Goal: Information Seeking & Learning: Check status

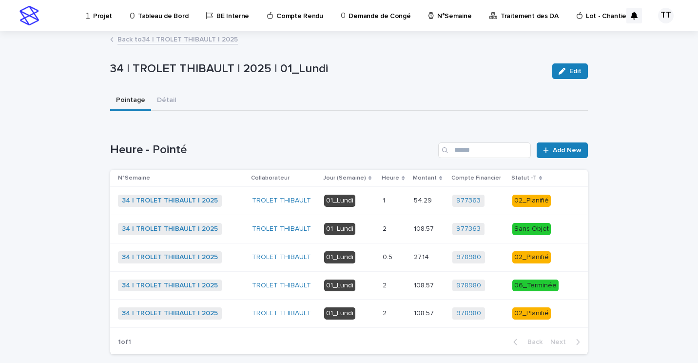
scroll to position [48, 0]
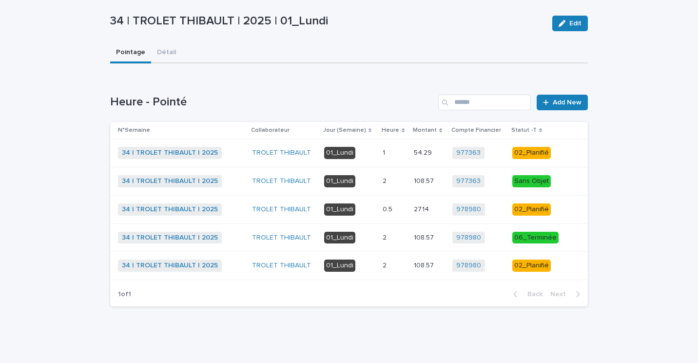
click at [379, 263] on td "2 2" at bounding box center [394, 266] width 31 height 28
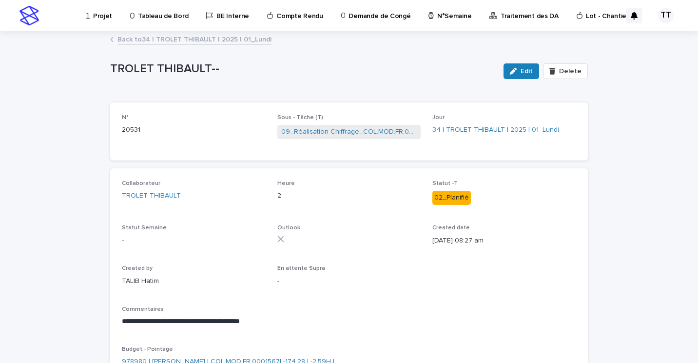
scroll to position [49, 0]
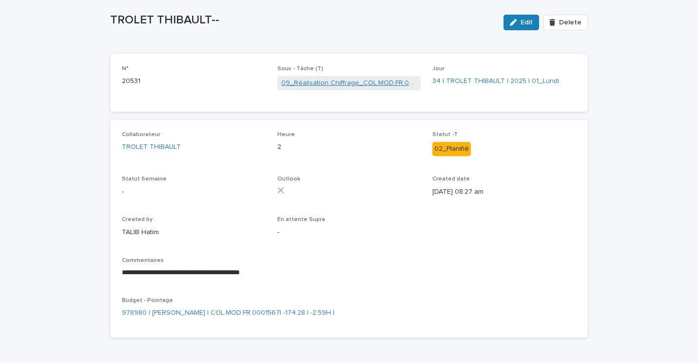
click at [313, 83] on link "09_Réalisation Chiffrage_COL.MOD.FR.0001567" at bounding box center [349, 83] width 136 height 10
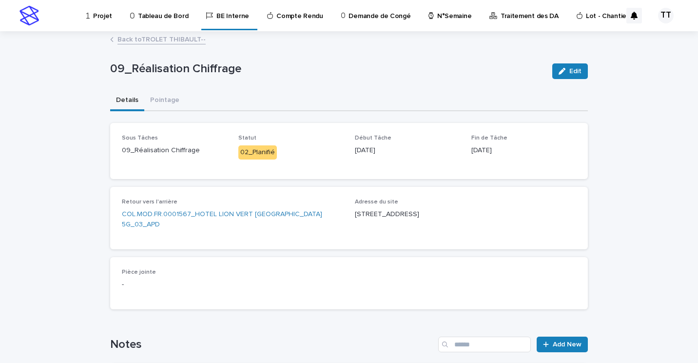
click at [166, 36] on link "Back to TROLET THIBAULT--" at bounding box center [161, 38] width 88 height 11
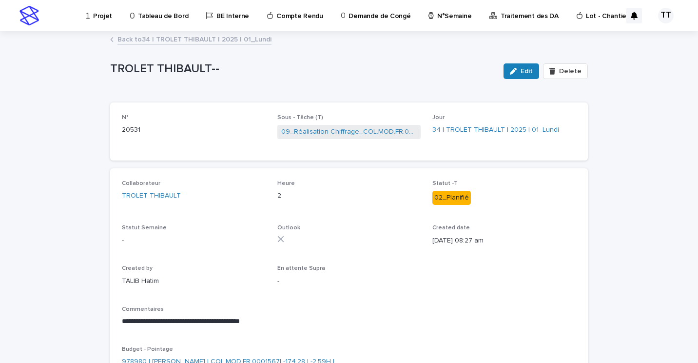
click at [184, 40] on link "Back to 34 | TROLET THIBAULT | 2025 | 01_Lundi" at bounding box center [194, 38] width 154 height 11
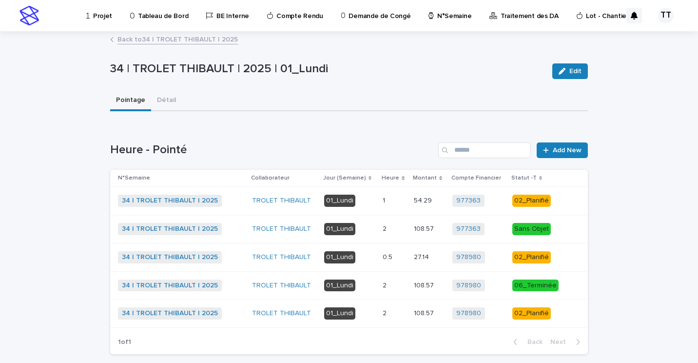
click at [389, 259] on p "0.5" at bounding box center [389, 256] width 12 height 10
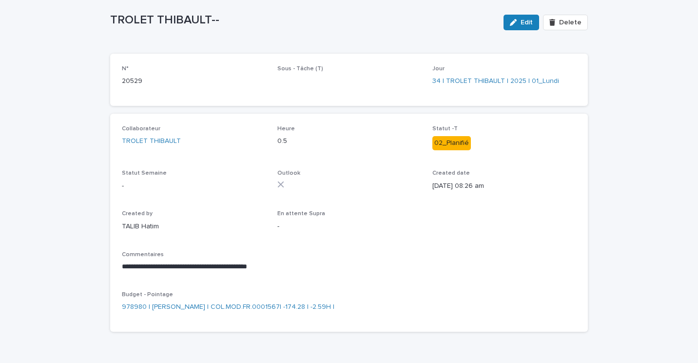
scroll to position [52, 0]
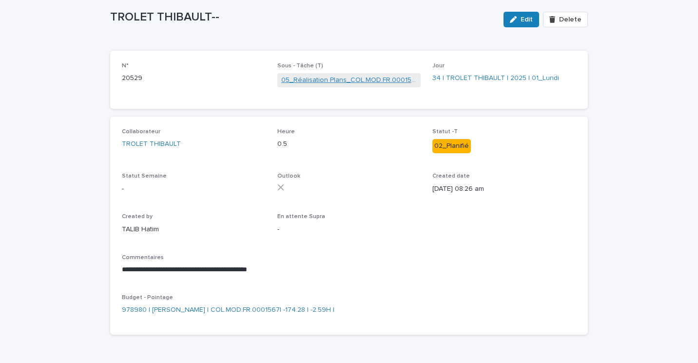
click at [320, 82] on link "05_Réalisation Plans_COL.MOD.FR.0001567" at bounding box center [349, 80] width 136 height 10
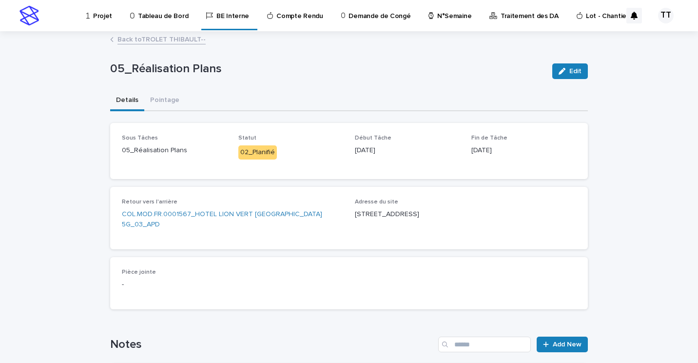
click at [148, 39] on link "Back to TROLET THIBAULT--" at bounding box center [161, 38] width 88 height 11
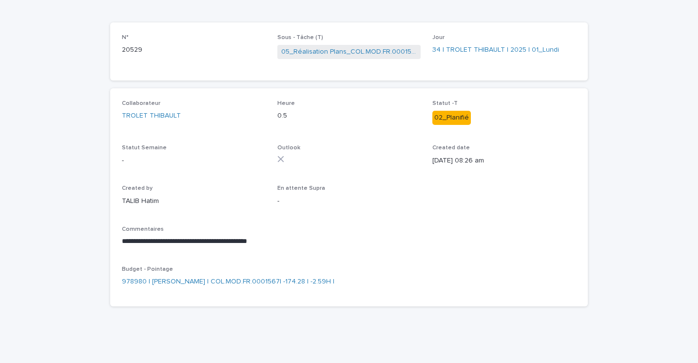
scroll to position [31, 0]
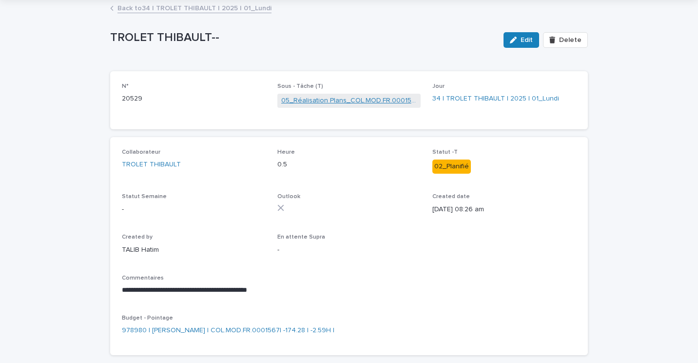
click at [339, 97] on link "05_Réalisation Plans_COL.MOD.FR.0001567" at bounding box center [349, 101] width 136 height 10
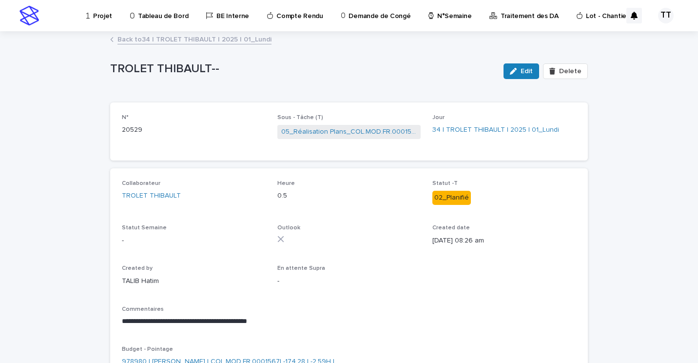
click at [475, 289] on div "**********" at bounding box center [349, 277] width 454 height 195
drag, startPoint x: 410, startPoint y: 197, endPoint x: 235, endPoint y: 39, distance: 235.7
click at [235, 39] on link "Back to 34 | TROLET THIBAULT | 2025 | 01_Lundi" at bounding box center [194, 38] width 154 height 11
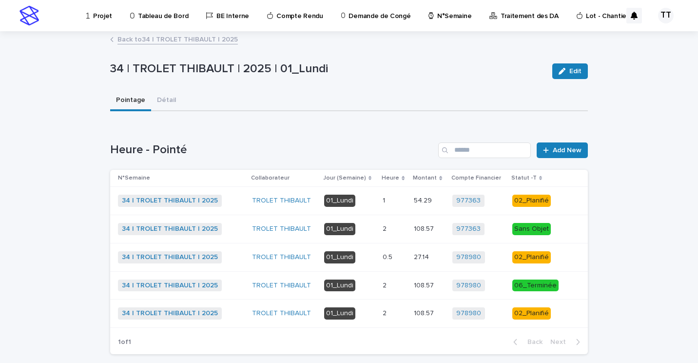
click at [508, 15] on p "Traitement des DA" at bounding box center [530, 10] width 58 height 20
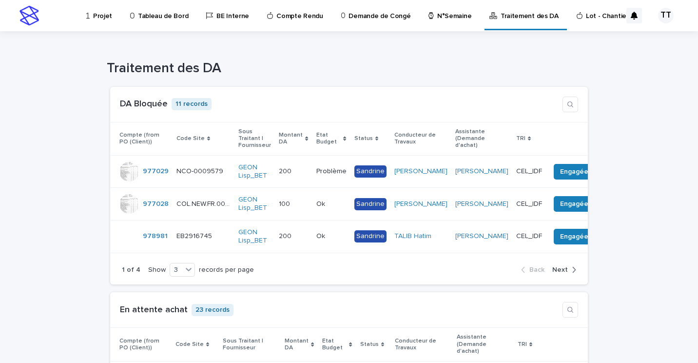
click at [104, 16] on p "Projet" at bounding box center [102, 10] width 19 height 20
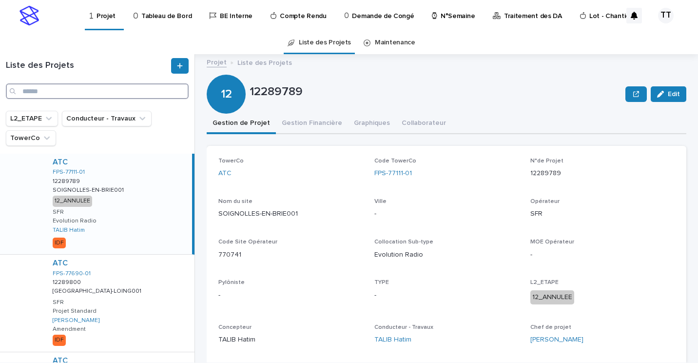
click at [78, 88] on input "Search" at bounding box center [97, 91] width 183 height 16
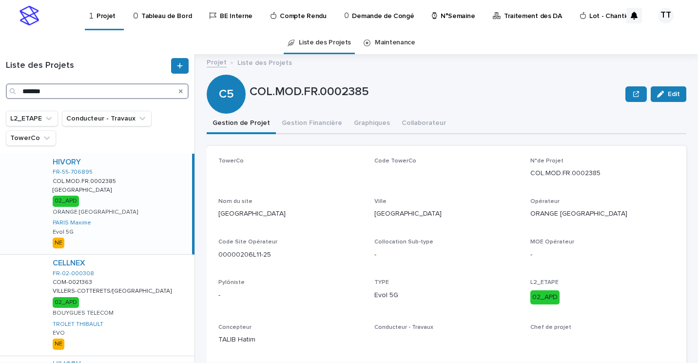
type input "*******"
click at [109, 196] on div "HIVORY FR-55-706895 COL.MOD.FR.0002385 COL.MOD.FR.0002385 VILLERS SUR MEUSE [GE…" at bounding box center [118, 204] width 147 height 100
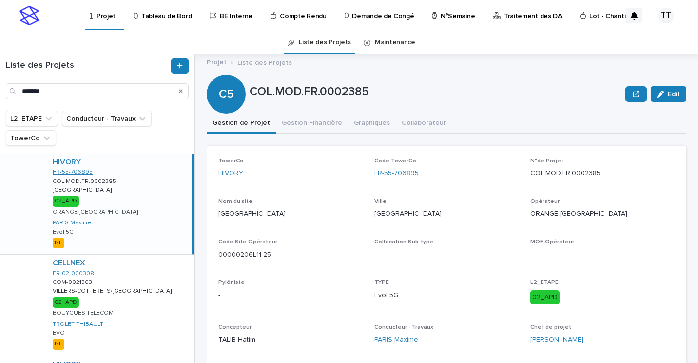
click at [73, 175] on link "FR-55-706895" at bounding box center [73, 172] width 40 height 7
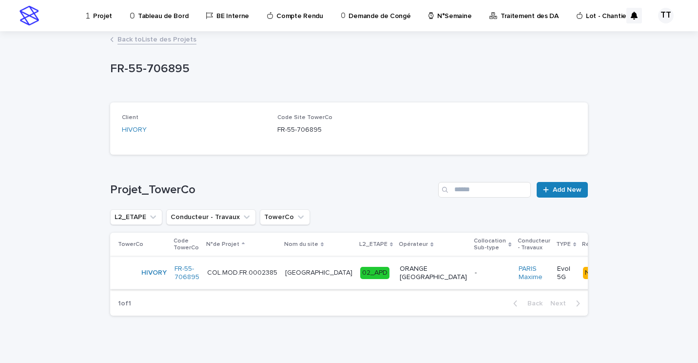
scroll to position [9, 0]
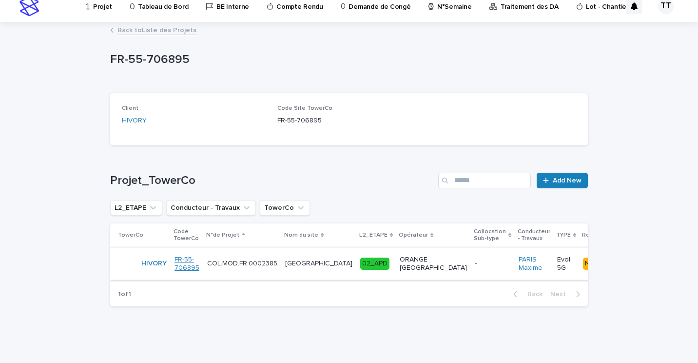
click at [181, 265] on link "FR-55-706895" at bounding box center [187, 263] width 25 height 17
click at [298, 266] on p "[GEOGRAPHIC_DATA]" at bounding box center [319, 262] width 69 height 10
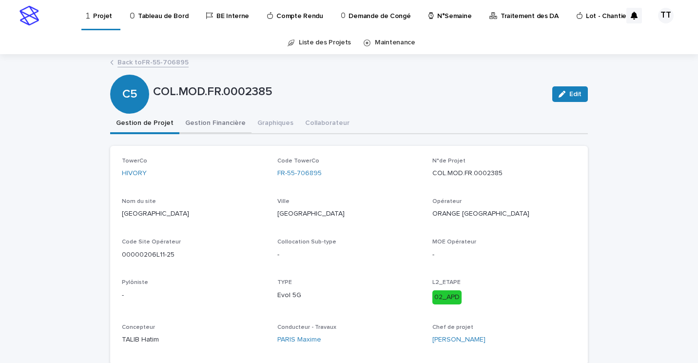
click at [210, 123] on button "Gestion Financière" at bounding box center [215, 124] width 72 height 20
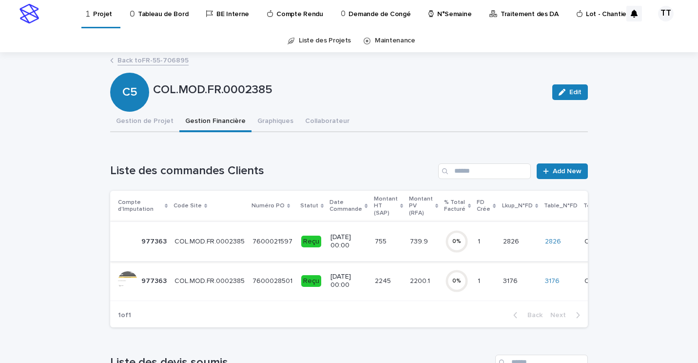
scroll to position [51, 0]
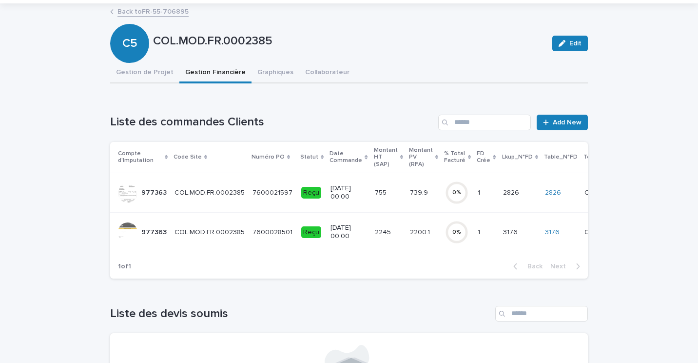
click at [339, 231] on p "[DATE] 00:00" at bounding box center [349, 232] width 36 height 17
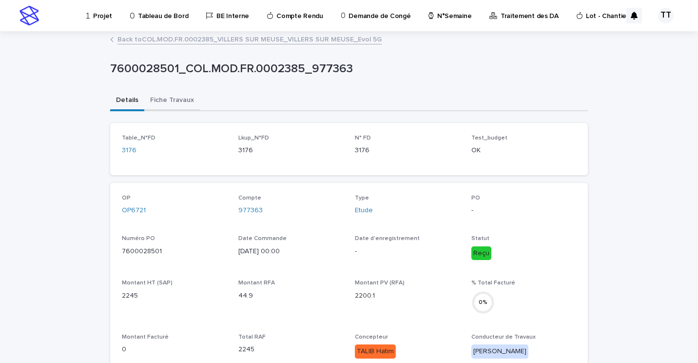
click at [167, 95] on button "Fiche Travaux" at bounding box center [172, 101] width 56 height 20
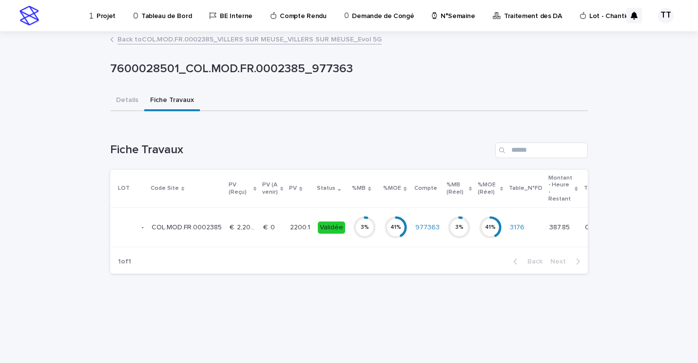
click at [259, 228] on td "€  0 €  0" at bounding box center [272, 227] width 27 height 39
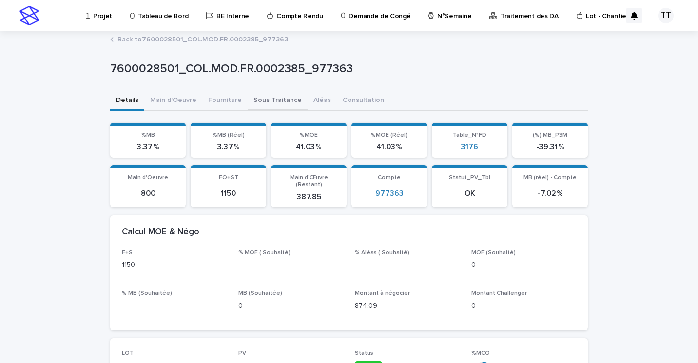
click at [259, 98] on button "Sous Traitance" at bounding box center [278, 101] width 60 height 20
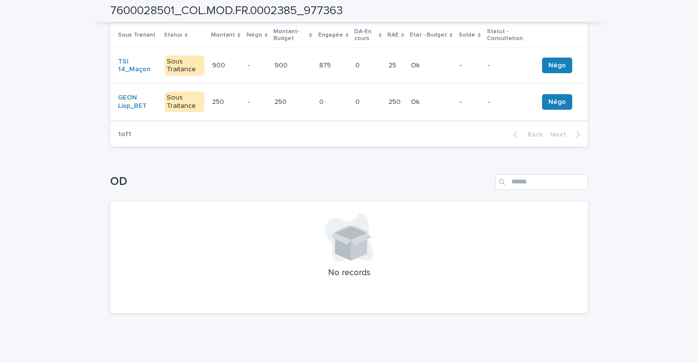
scroll to position [50, 0]
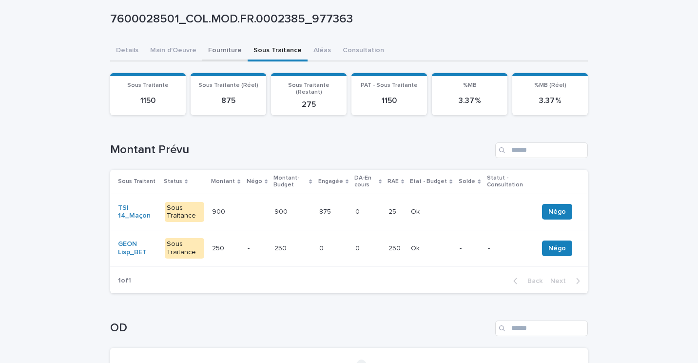
click at [222, 49] on div "7600028501_COL.MOD.FR.0002385_977363 7600028501_COL.MOD.FR.0002385_977363 Sorry…" at bounding box center [349, 224] width 478 height 485
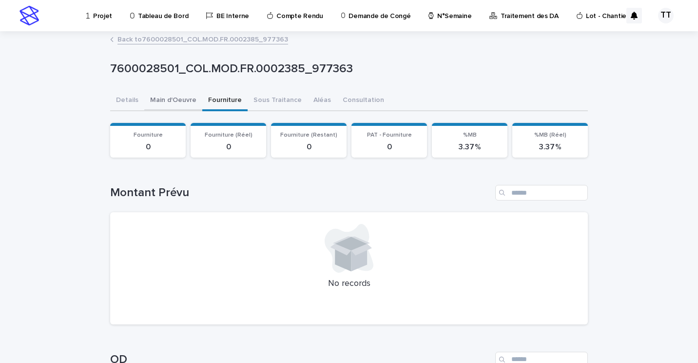
click at [169, 98] on button "Main d'Oeuvre" at bounding box center [173, 101] width 58 height 20
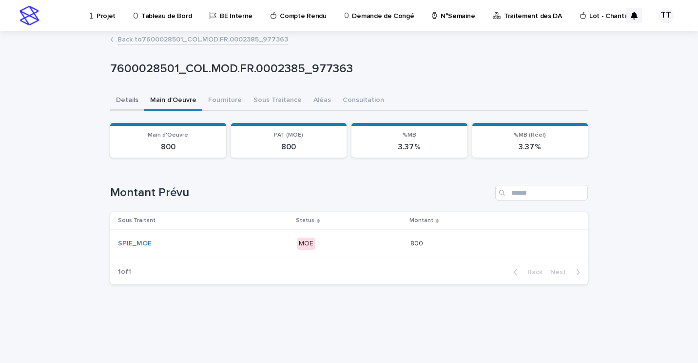
click at [132, 108] on button "Details" at bounding box center [127, 101] width 34 height 20
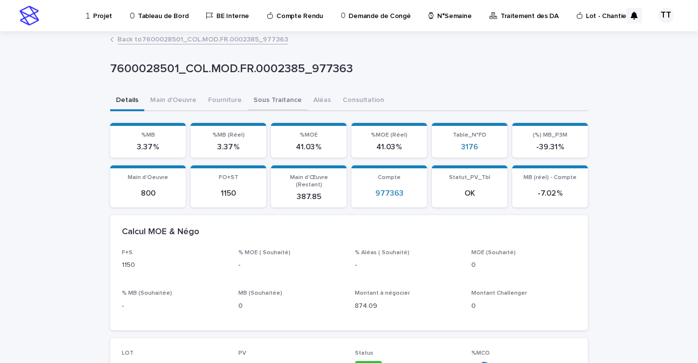
click at [264, 97] on button "Sous Traitance" at bounding box center [278, 101] width 60 height 20
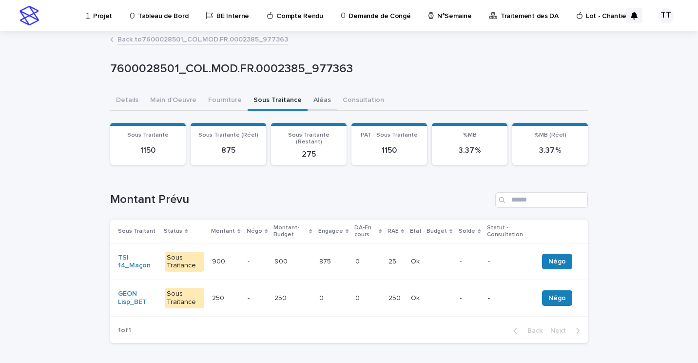
click at [308, 100] on button "Aléas" at bounding box center [322, 101] width 29 height 20
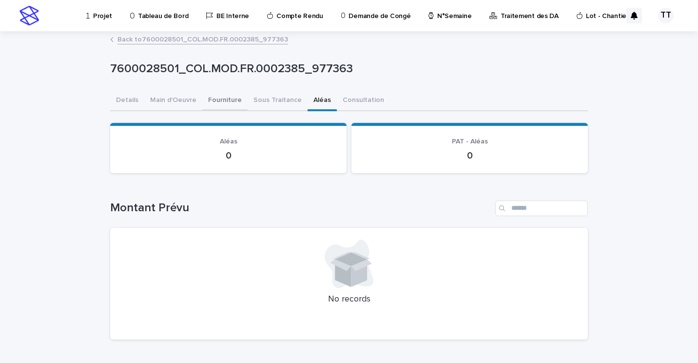
click at [220, 97] on button "Fourniture" at bounding box center [224, 101] width 45 height 20
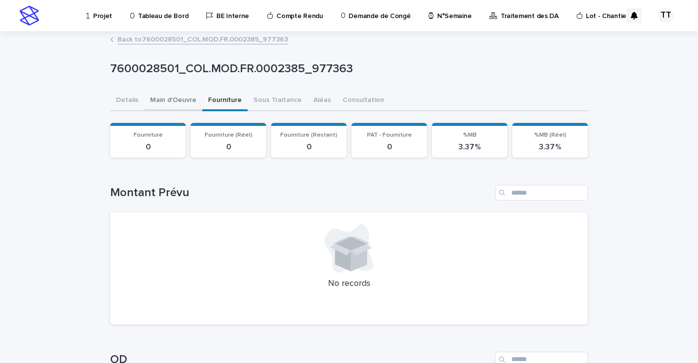
click at [157, 100] on button "Main d'Oeuvre" at bounding box center [173, 101] width 58 height 20
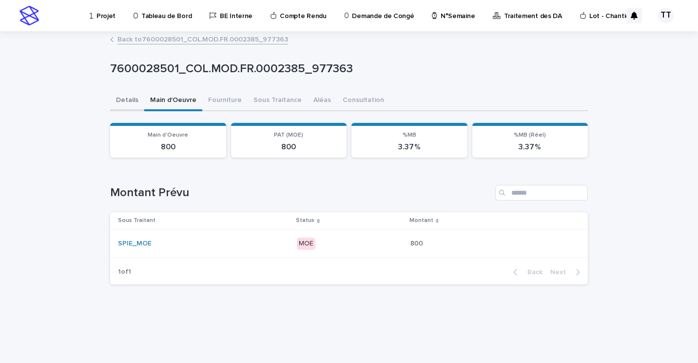
click at [132, 99] on button "Details" at bounding box center [127, 101] width 34 height 20
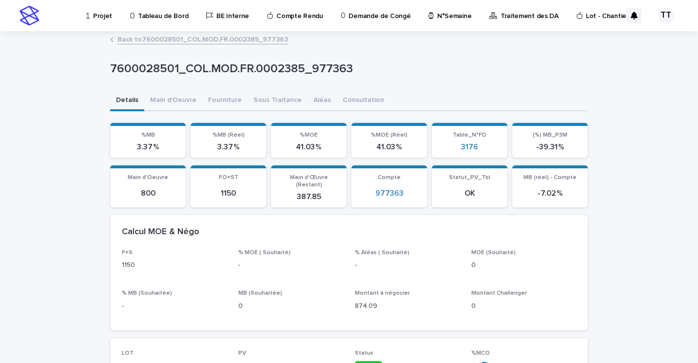
click at [154, 36] on link "Back to 7600028501_COL.MOD.FR.0002385_977363" at bounding box center [202, 38] width 171 height 11
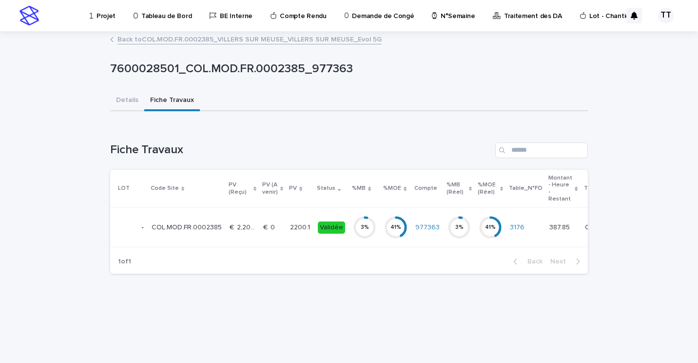
click at [186, 41] on link "Back to COL.MOD.FR.0002385_VILLERS SUR MEUSE_VILLERS SUR MEUSE_Evol 5G" at bounding box center [249, 38] width 264 height 11
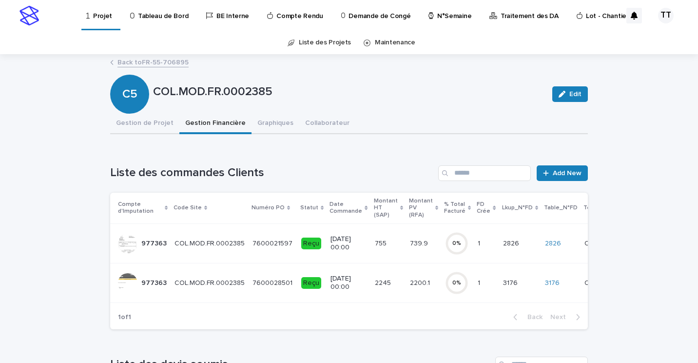
click at [132, 64] on link "Back to FR-55-706895" at bounding box center [152, 61] width 71 height 11
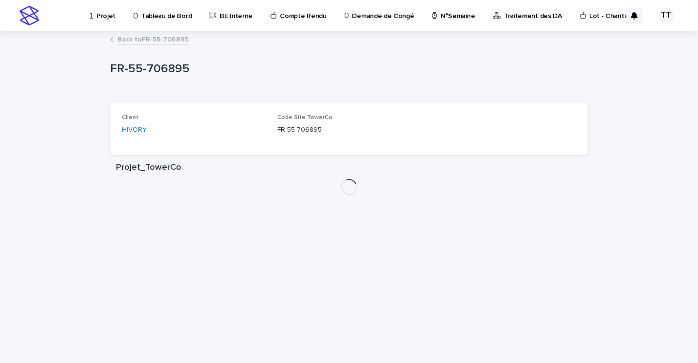
click at [142, 41] on link "Back to FR-55-706895" at bounding box center [152, 38] width 71 height 11
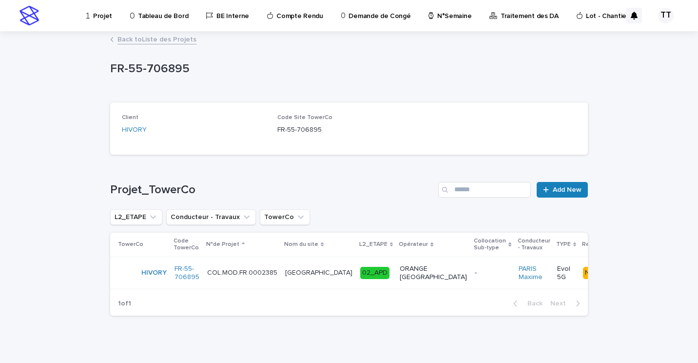
click at [138, 39] on link "Back to Liste des Projets" at bounding box center [156, 38] width 79 height 11
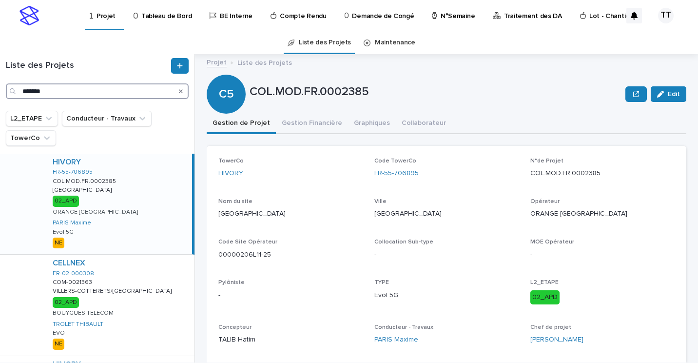
drag, startPoint x: 70, startPoint y: 94, endPoint x: 5, endPoint y: 94, distance: 64.8
click at [5, 94] on div "Liste des Projets *******" at bounding box center [97, 78] width 195 height 41
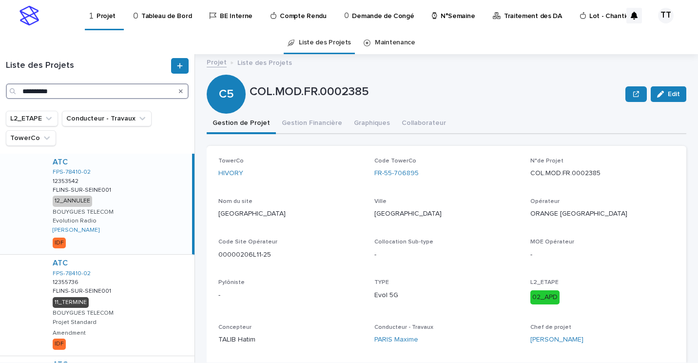
type input "**********"
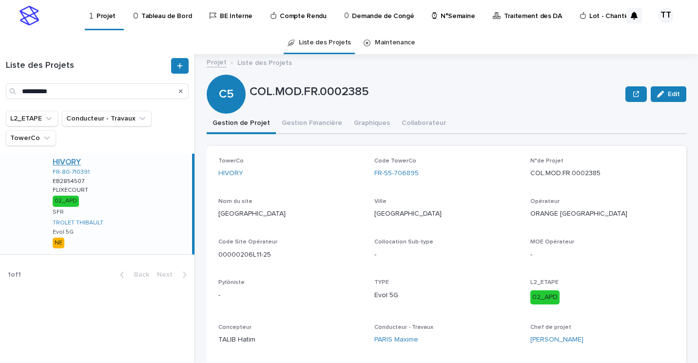
click at [75, 159] on link "HIVORY" at bounding box center [67, 161] width 28 height 9
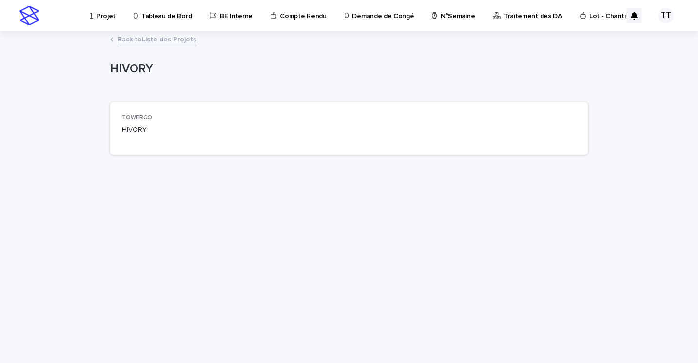
click at [156, 43] on link "Back to Liste des Projets" at bounding box center [156, 38] width 79 height 11
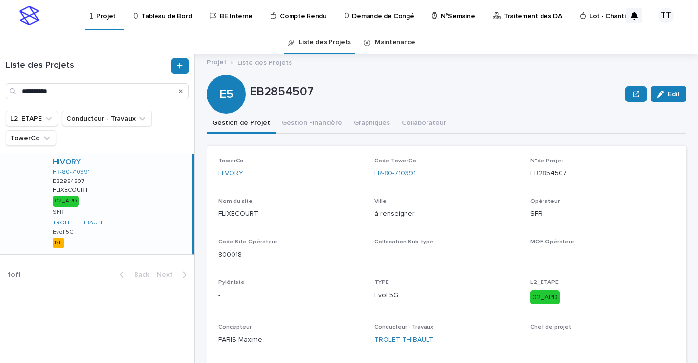
click at [71, 190] on p "FLIXECOURT" at bounding box center [72, 189] width 38 height 9
click at [308, 120] on button "Gestion Financière" at bounding box center [312, 124] width 72 height 20
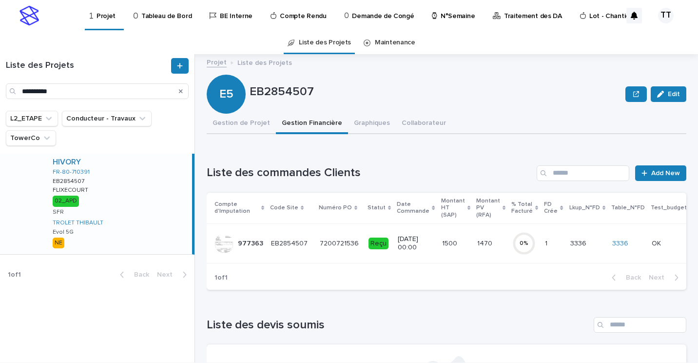
scroll to position [98, 0]
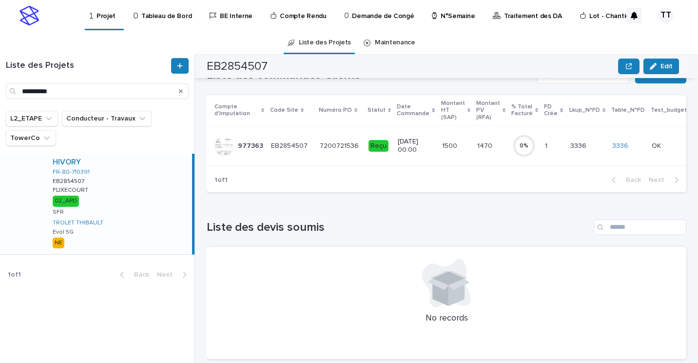
click at [442, 147] on p "1500" at bounding box center [450, 145] width 17 height 10
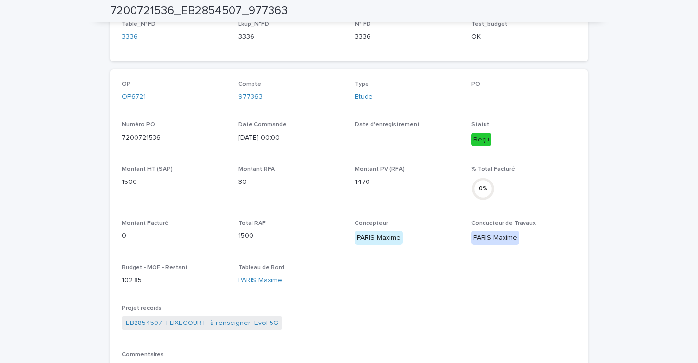
scroll to position [16, 0]
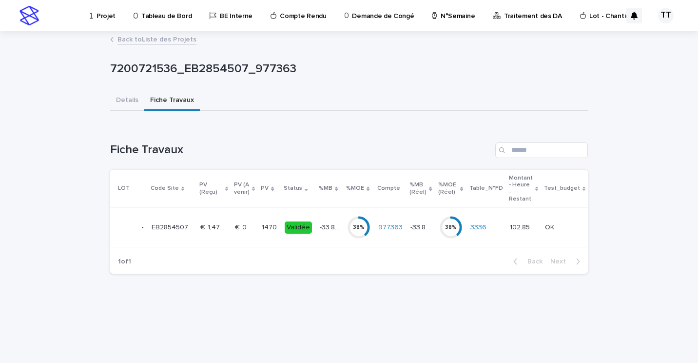
click at [249, 229] on p at bounding box center [244, 227] width 19 height 8
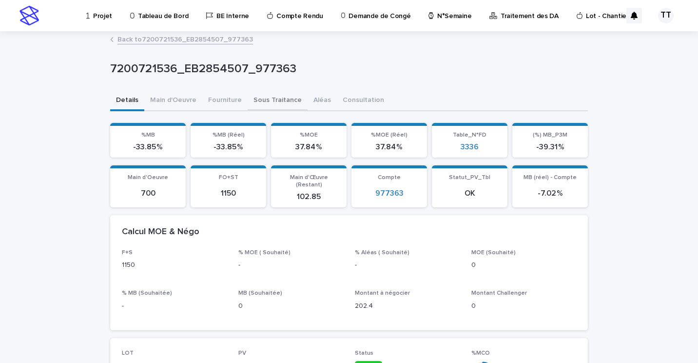
click at [270, 97] on button "Sous Traitance" at bounding box center [278, 101] width 60 height 20
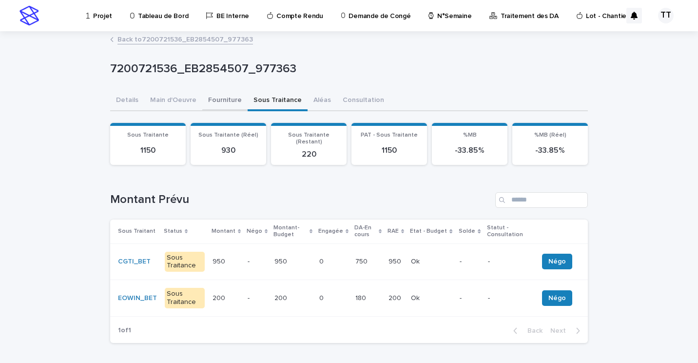
click at [210, 98] on button "Fourniture" at bounding box center [224, 101] width 45 height 20
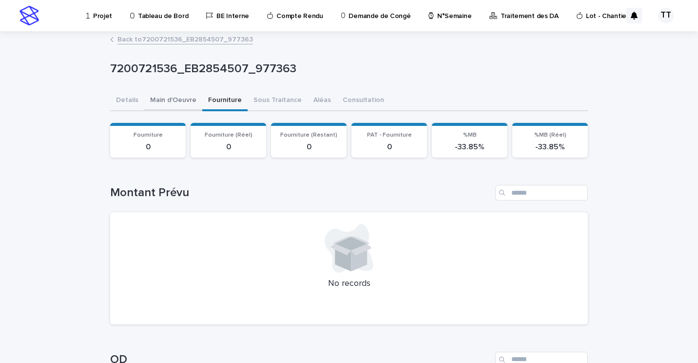
click at [176, 100] on button "Main d'Oeuvre" at bounding box center [173, 101] width 58 height 20
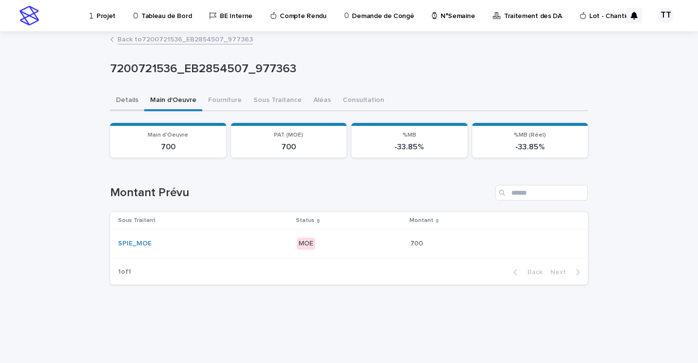
click at [129, 100] on button "Details" at bounding box center [127, 101] width 34 height 20
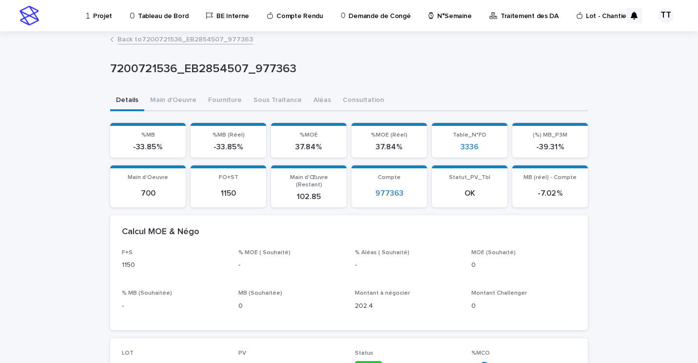
click at [159, 40] on link "Back to 7200721536_EB2854507_977363" at bounding box center [185, 38] width 136 height 11
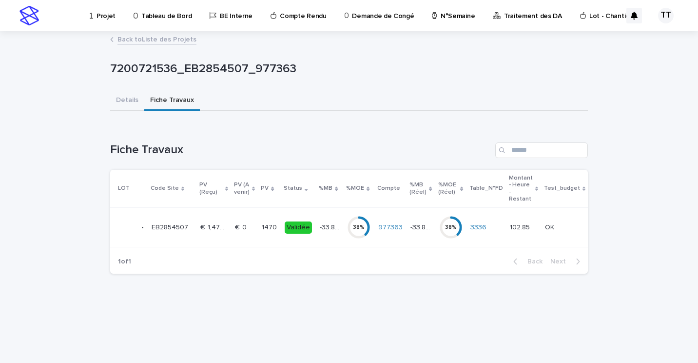
click at [203, 225] on p "€  1,470.00" at bounding box center [214, 226] width 29 height 10
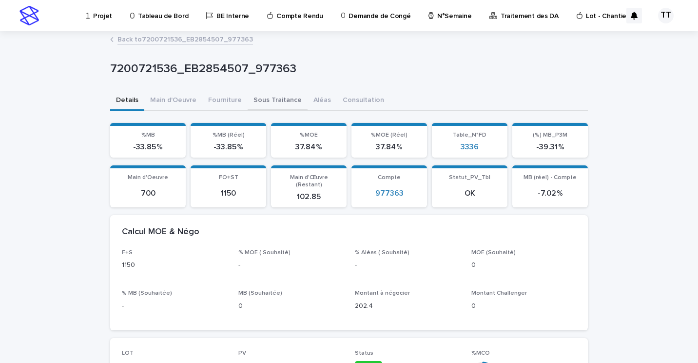
click at [255, 95] on button "Sous Traitance" at bounding box center [278, 101] width 60 height 20
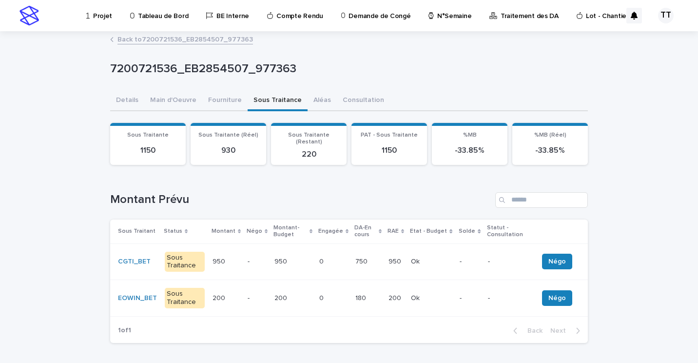
scroll to position [49, 0]
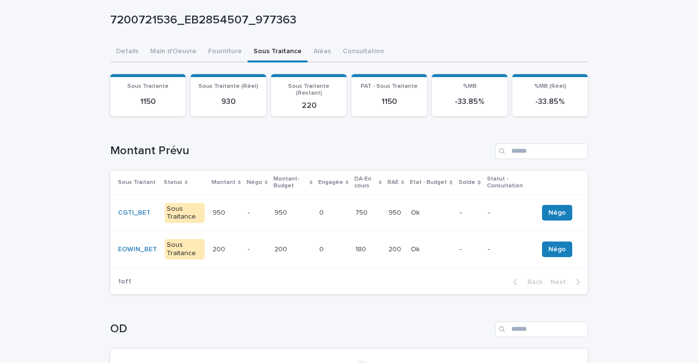
click at [407, 236] on td "Ok Ok" at bounding box center [431, 249] width 49 height 37
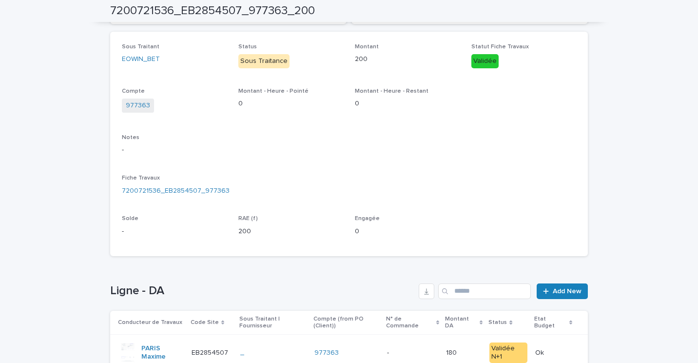
scroll to position [225, 0]
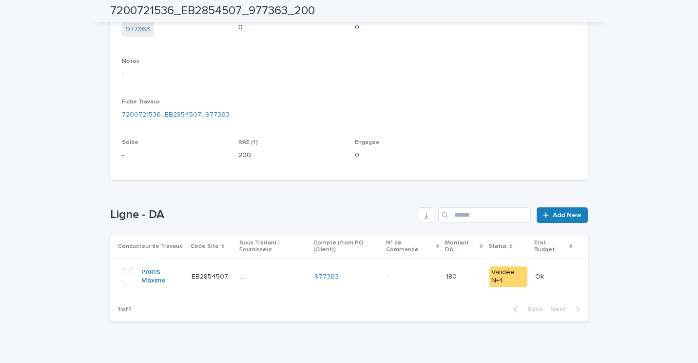
click at [276, 273] on div "_" at bounding box center [273, 277] width 66 height 8
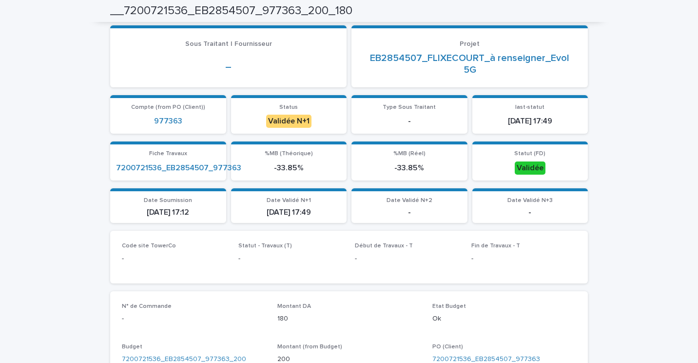
scroll to position [341, 0]
